Goal: Task Accomplishment & Management: Use online tool/utility

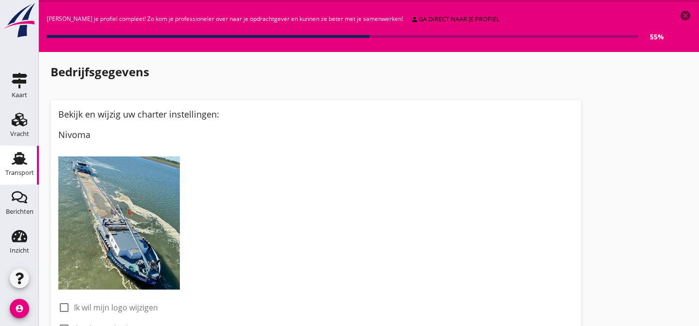
click at [20, 160] on use at bounding box center [20, 158] width 16 height 13
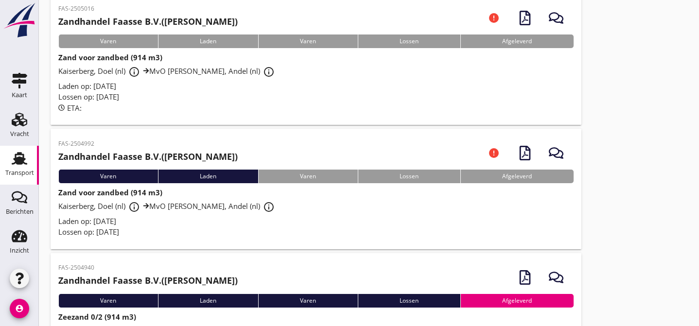
scroll to position [88, 0]
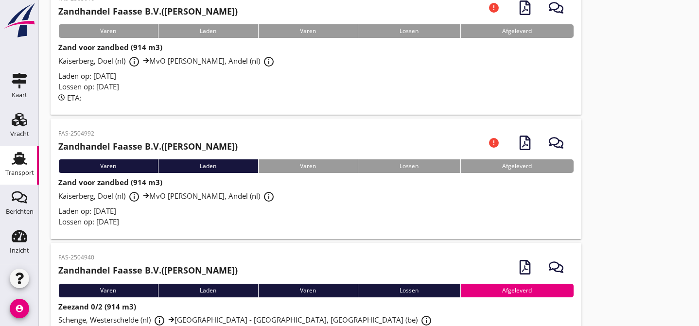
click at [335, 201] on div "Kaiserberg, Doel (nl) info_outline MvO Andel Giessen, Andel (nl) info_outline" at bounding box center [315, 196] width 515 height 17
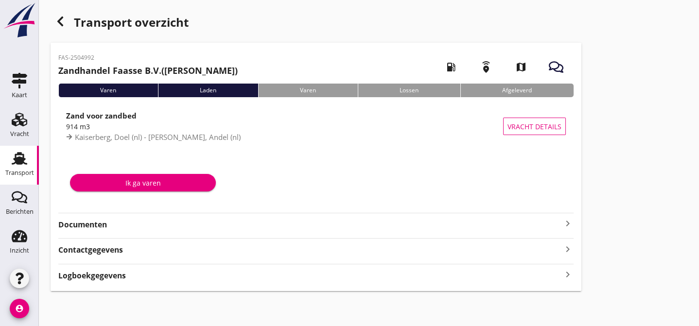
click at [222, 228] on strong "Documenten" at bounding box center [310, 224] width 504 height 11
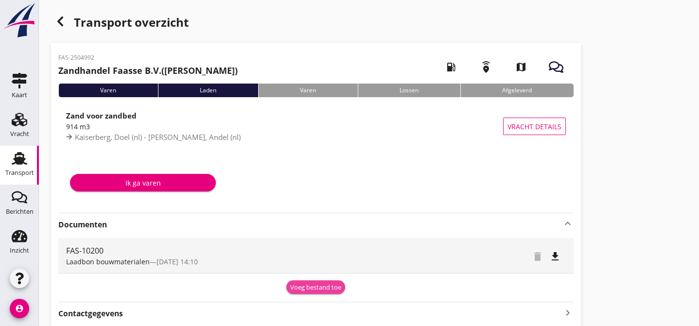
click at [306, 287] on div "Voeg bestand toe" at bounding box center [315, 288] width 51 height 10
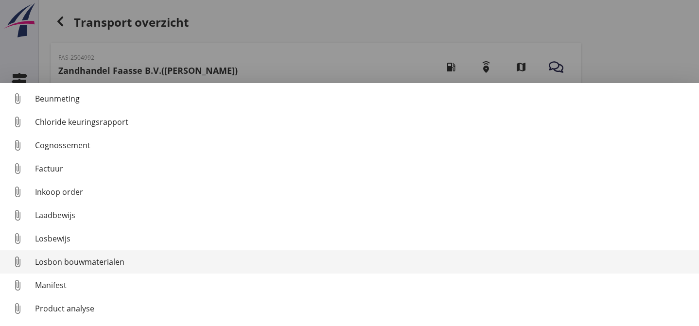
click at [185, 259] on div "Losbon bouwmaterialen" at bounding box center [363, 262] width 656 height 12
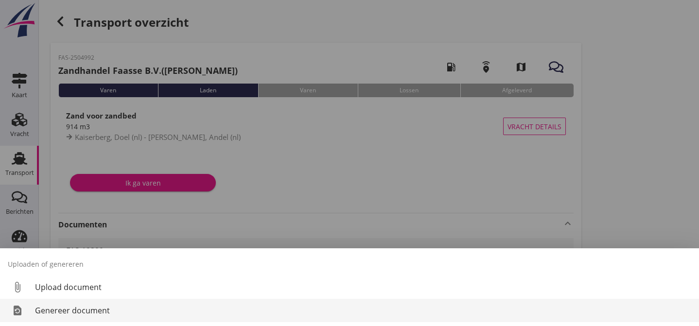
click at [179, 310] on div "Genereer document" at bounding box center [363, 311] width 656 height 12
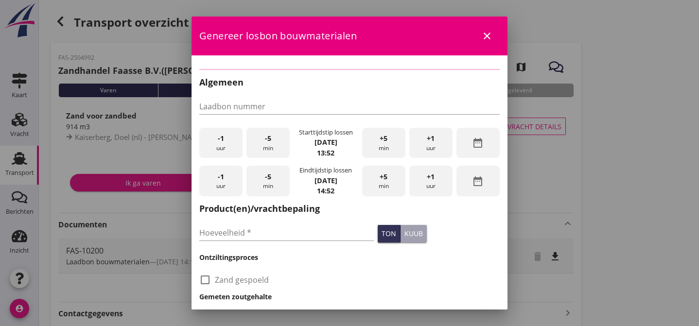
type input "FAS-10200"
checkbox input "true"
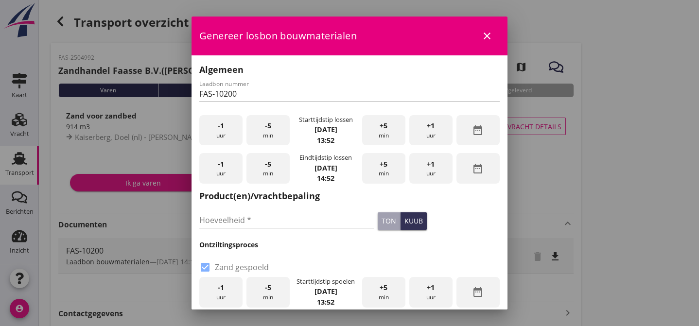
click at [227, 129] on div "-1 uur" at bounding box center [220, 130] width 43 height 31
click at [265, 128] on span "-5" at bounding box center [268, 126] width 6 height 11
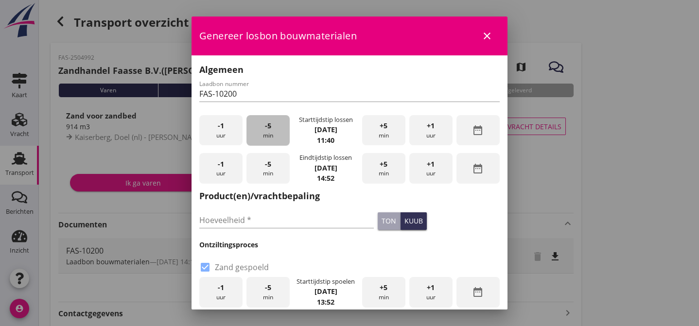
click at [265, 128] on span "-5" at bounding box center [268, 126] width 6 height 11
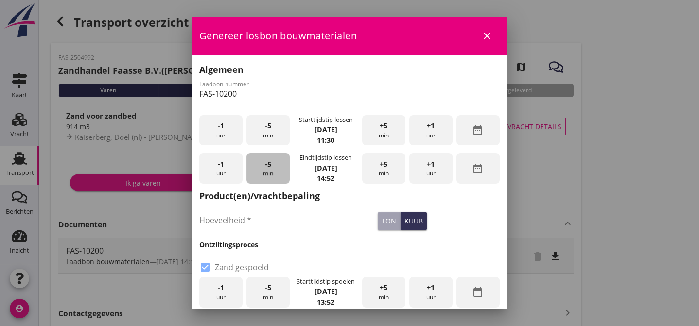
click at [269, 170] on div "-5 min" at bounding box center [267, 168] width 43 height 31
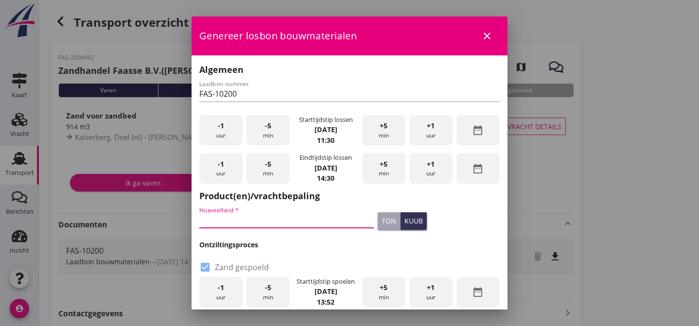
click at [242, 212] on input "Hoeveelheid *" at bounding box center [286, 220] width 175 height 16
type input "914"
click at [406, 221] on div "kuub" at bounding box center [413, 221] width 18 height 10
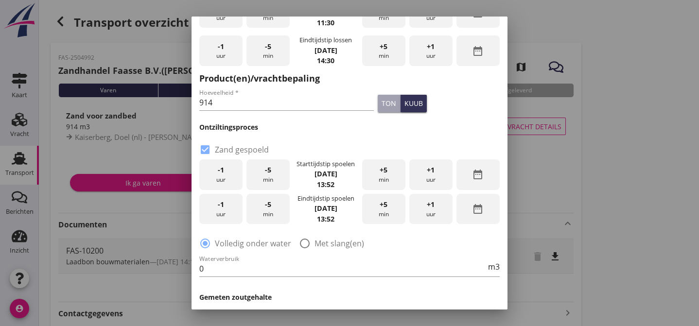
scroll to position [176, 0]
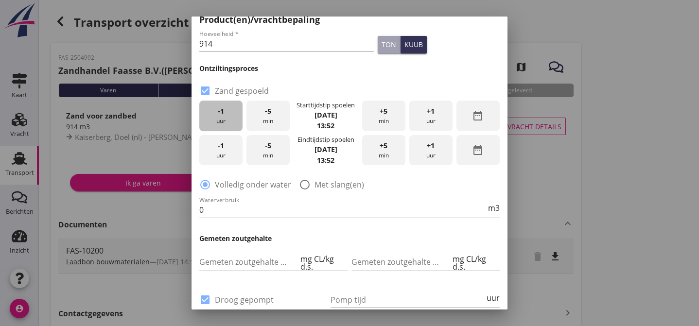
click at [227, 115] on div "-1 uur" at bounding box center [220, 116] width 43 height 31
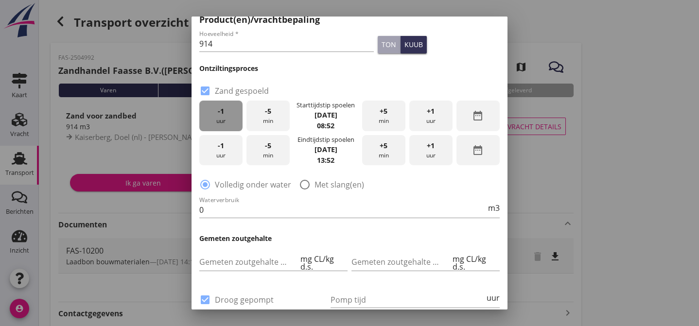
click at [227, 115] on div "-1 uur" at bounding box center [220, 116] width 43 height 31
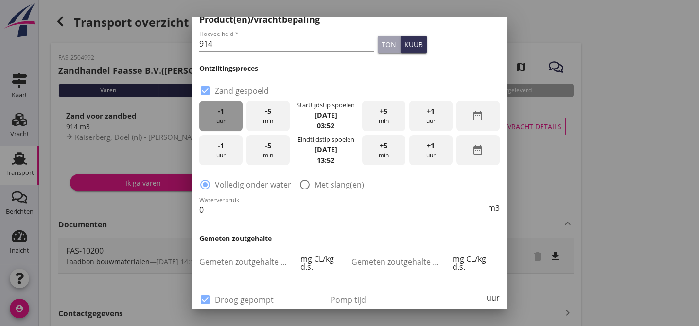
click at [227, 115] on div "-1 uur" at bounding box center [220, 116] width 43 height 31
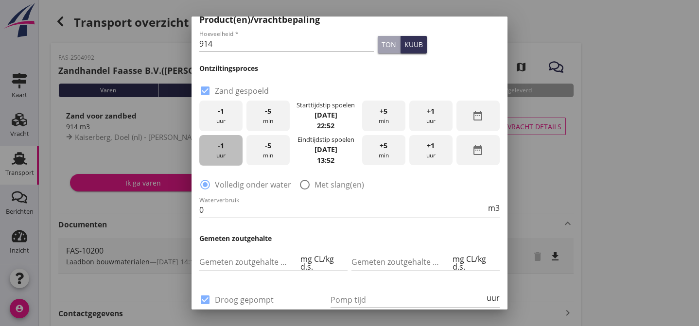
click at [225, 147] on div "-1 uur" at bounding box center [220, 150] width 43 height 31
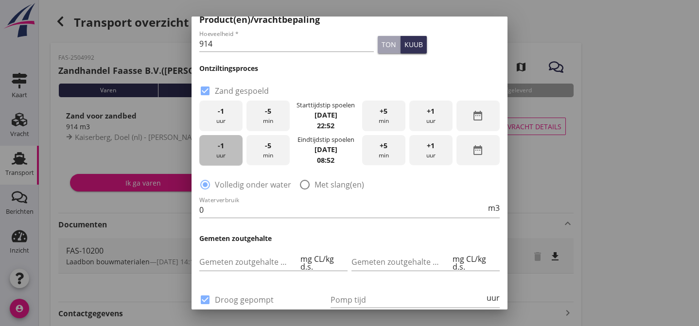
click at [225, 147] on div "-1 uur" at bounding box center [220, 150] width 43 height 31
click at [225, 112] on div "-1 uur" at bounding box center [220, 116] width 43 height 31
click at [219, 151] on div "-1 uur" at bounding box center [220, 150] width 43 height 31
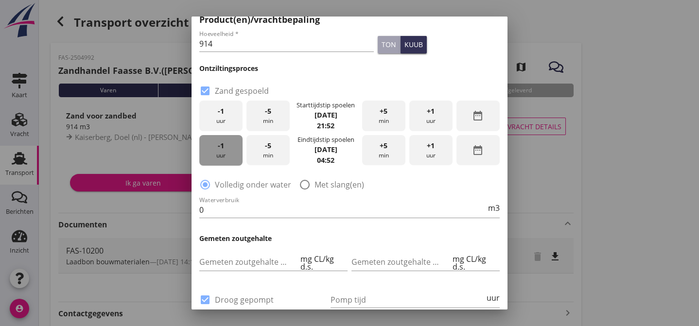
click at [219, 151] on div "-1 uur" at bounding box center [220, 150] width 43 height 31
click at [301, 182] on div at bounding box center [305, 184] width 17 height 17
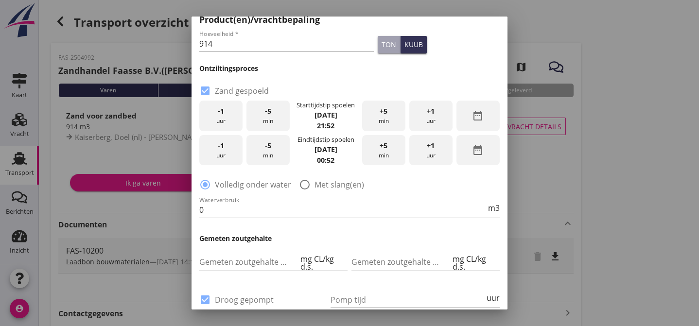
radio input "false"
radio input "true"
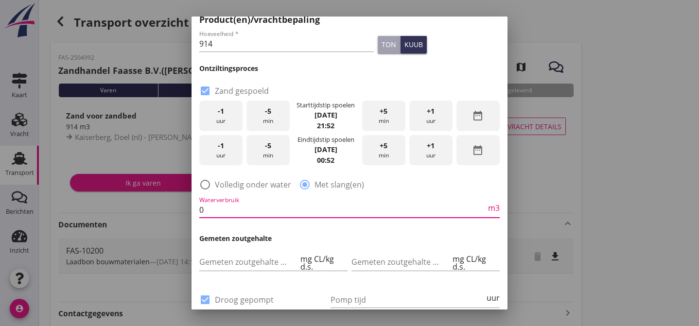
click at [215, 206] on input "0" at bounding box center [342, 210] width 287 height 16
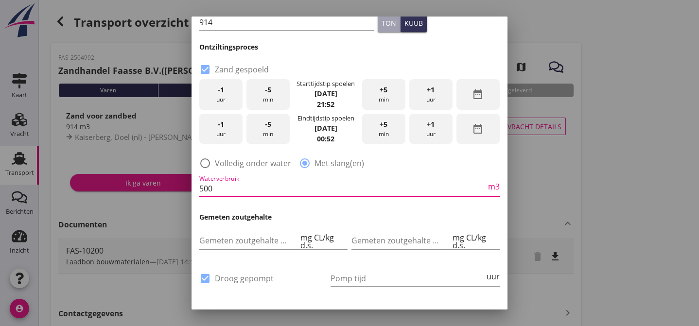
scroll to position [206, 0]
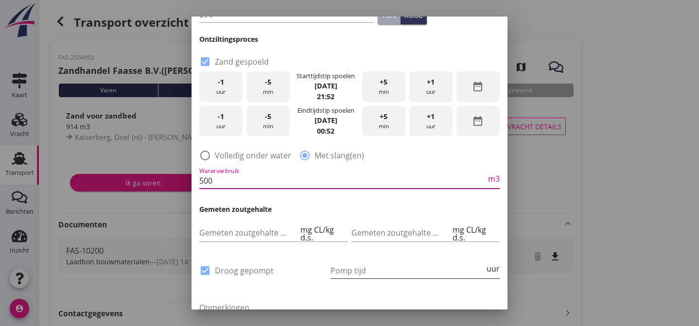
type input "500"
drag, startPoint x: 336, startPoint y: 269, endPoint x: 320, endPoint y: 276, distance: 17.7
click at [335, 269] on input "Pomp tijd" at bounding box center [408, 271] width 154 height 16
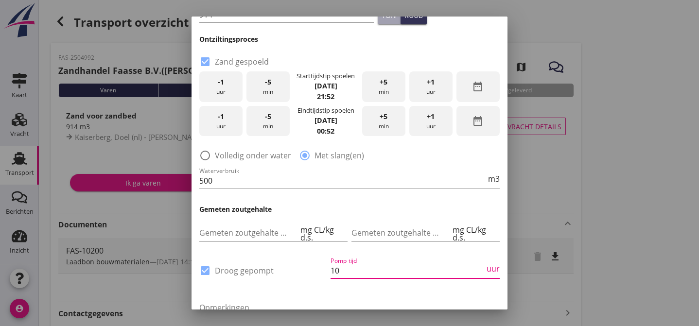
type input "10"
click at [307, 279] on div "check_box Droog gepompt" at bounding box center [262, 275] width 127 height 25
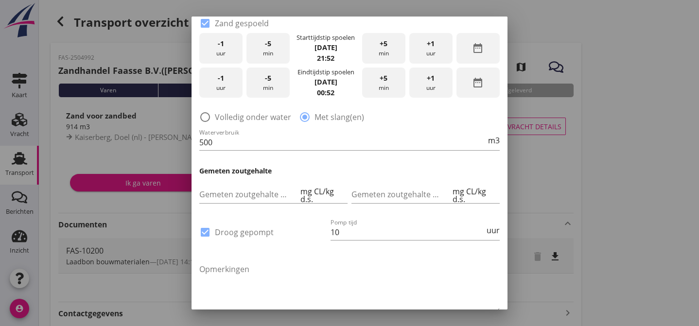
scroll to position [297, 0]
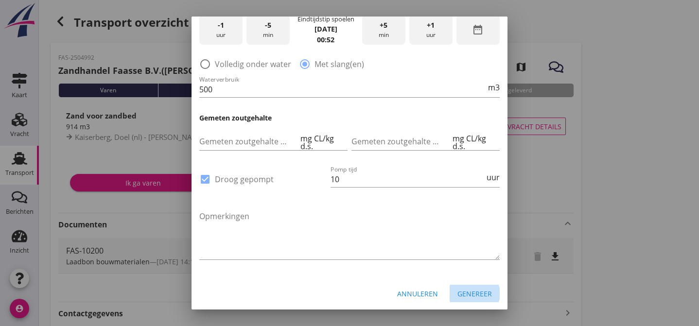
click at [465, 291] on div "Genereer" at bounding box center [474, 294] width 35 height 10
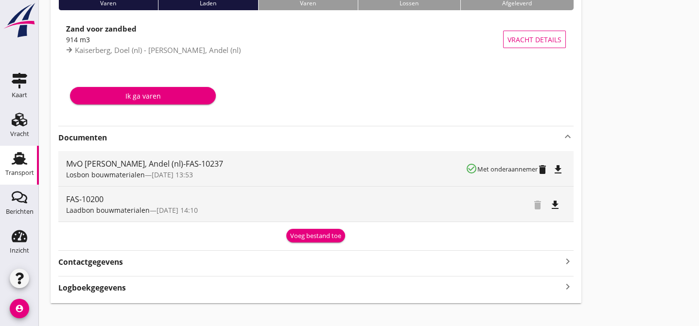
scroll to position [88, 0]
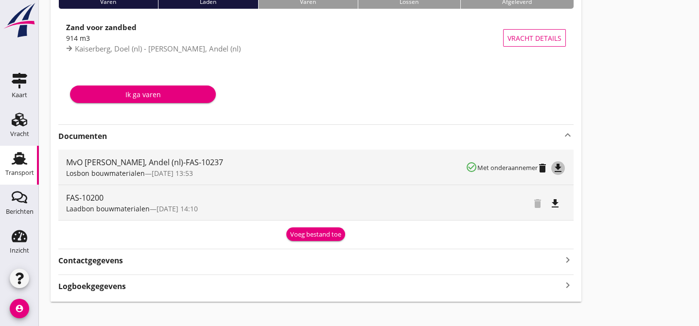
click at [558, 167] on icon "file_download" at bounding box center [558, 168] width 12 height 12
